Goal: Find specific fact: Find specific fact

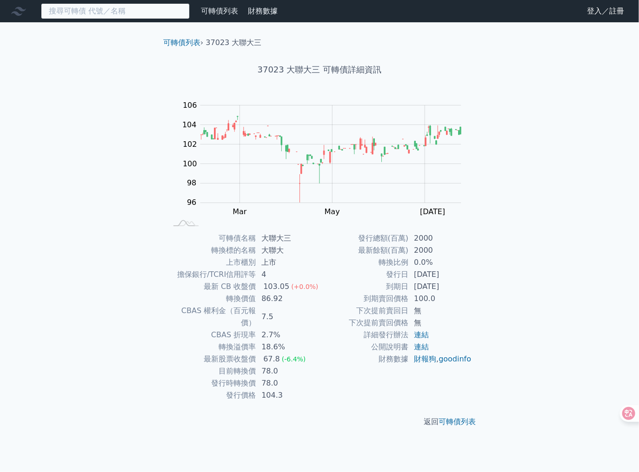
click at [161, 14] on input at bounding box center [115, 11] width 149 height 16
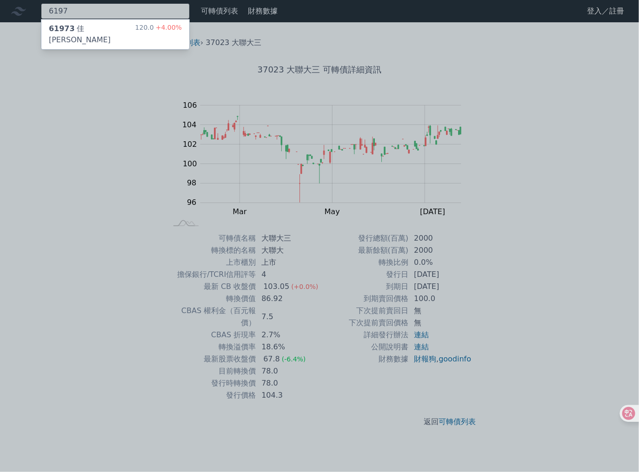
type input "6197"
click at [95, 28] on div "61973 佳[PERSON_NAME]" at bounding box center [92, 34] width 86 height 22
